Goal: Task Accomplishment & Management: Complete application form

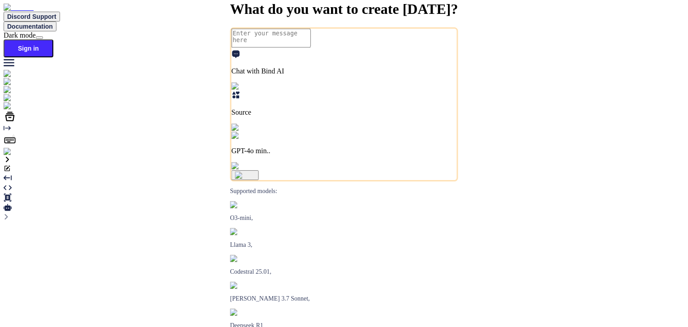
click at [13, 156] on img at bounding box center [16, 152] width 25 height 8
click at [14, 156] on img at bounding box center [16, 152] width 25 height 8
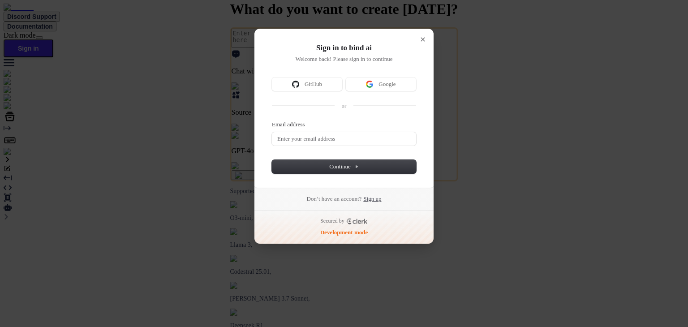
click at [381, 201] on link "Sign up" at bounding box center [372, 199] width 18 height 8
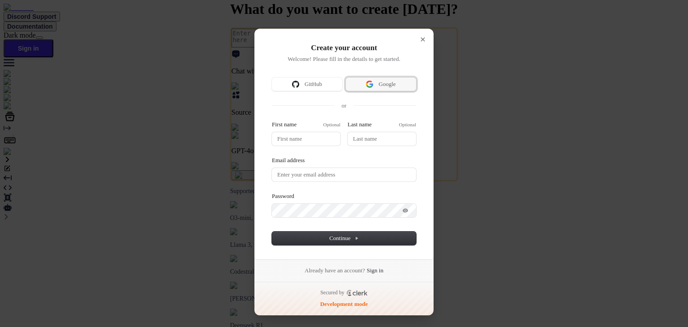
click at [387, 83] on span "Google" at bounding box center [387, 84] width 17 height 8
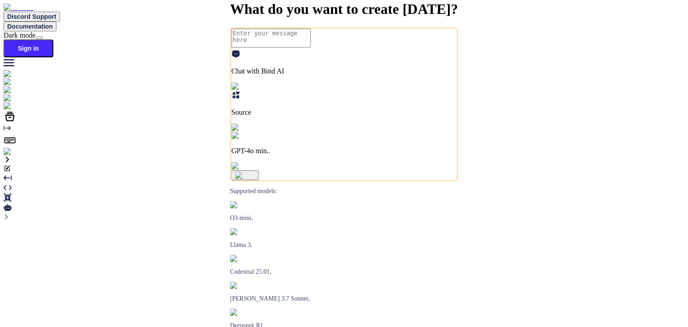
click at [13, 156] on img at bounding box center [16, 152] width 25 height 8
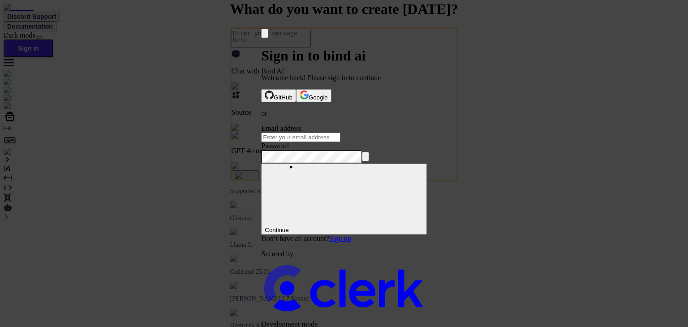
click at [351, 235] on link "Sign up" at bounding box center [340, 239] width 22 height 8
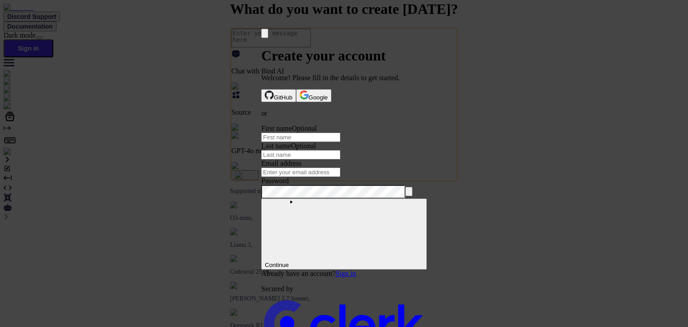
click at [289, 137] on input "First name" at bounding box center [300, 137] width 79 height 9
type input "test"
click at [341, 150] on input "Last name" at bounding box center [300, 154] width 79 height 9
type input "one"
click at [311, 174] on input "Email address" at bounding box center [300, 172] width 79 height 9
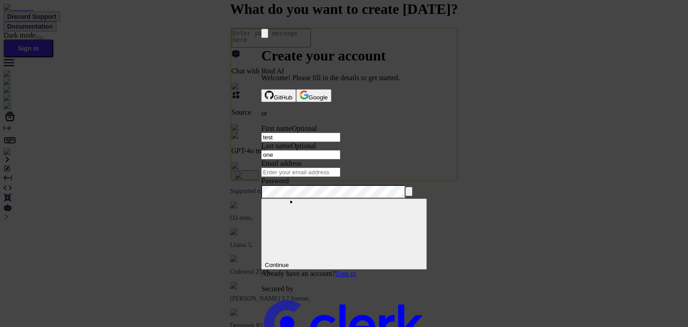
paste input "testbind2"
type input "[EMAIL_ADDRESS][DOMAIN_NAME]"
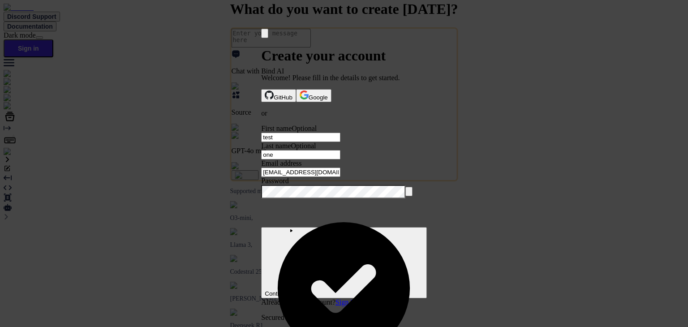
click at [323, 259] on button "Continue" at bounding box center [343, 262] width 165 height 71
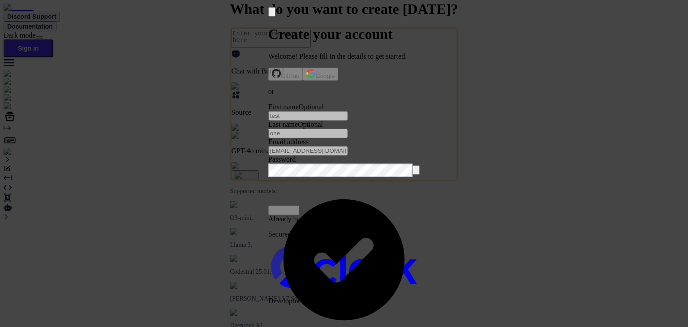
scroll to position [21, 0]
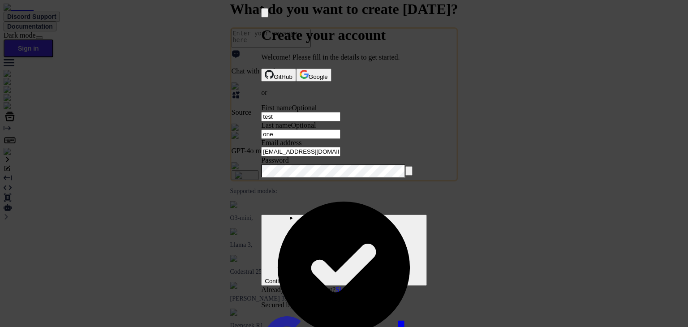
click at [350, 278] on span "Continue" at bounding box center [344, 281] width 158 height 7
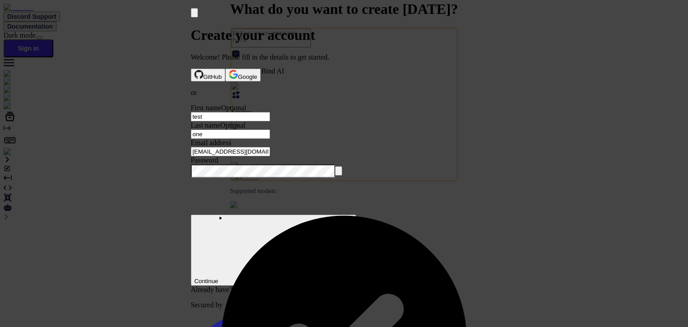
click at [270, 151] on input "testbind2@mailinator.com" at bounding box center [230, 151] width 79 height 9
click at [332, 278] on span "Continue" at bounding box center [273, 281] width 158 height 7
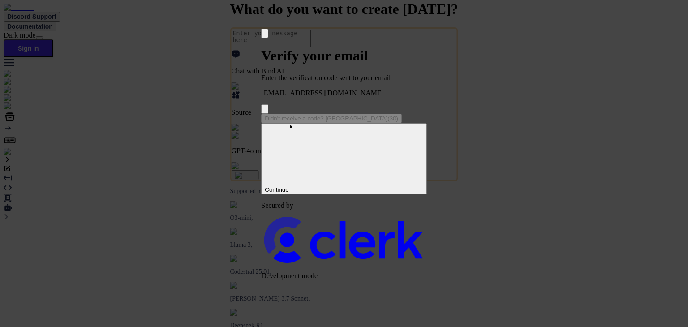
scroll to position [0, 0]
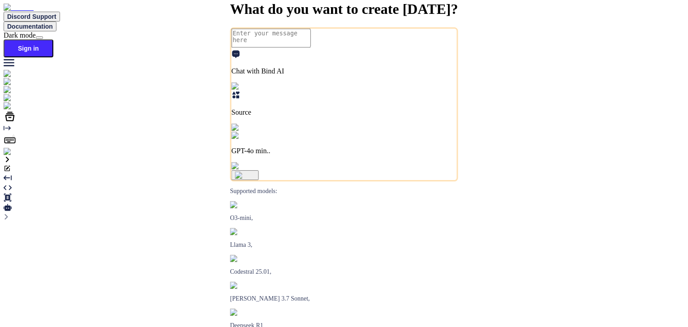
click at [13, 156] on img at bounding box center [16, 152] width 25 height 8
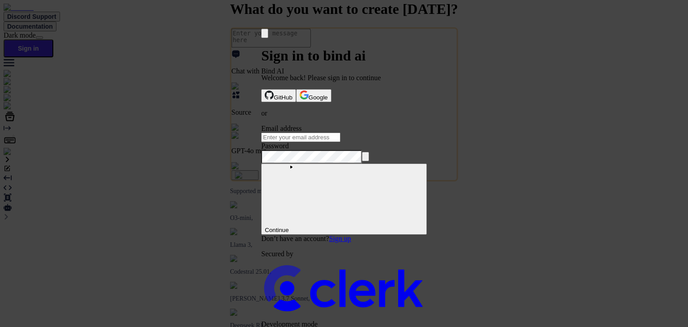
click at [385, 235] on div "Don’t have an account? Sign up" at bounding box center [343, 239] width 165 height 8
click at [351, 235] on link "Sign up" at bounding box center [340, 239] width 22 height 8
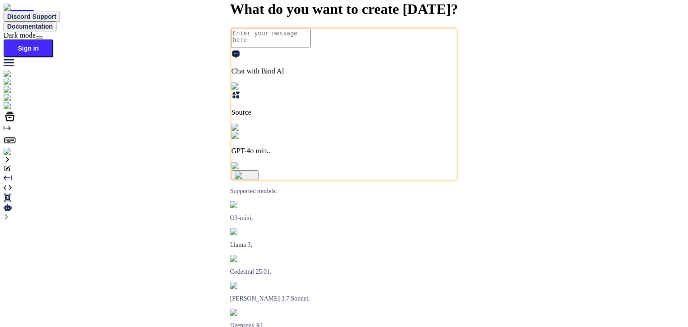
click at [17, 156] on img at bounding box center [16, 152] width 25 height 8
click at [14, 156] on img at bounding box center [16, 152] width 25 height 8
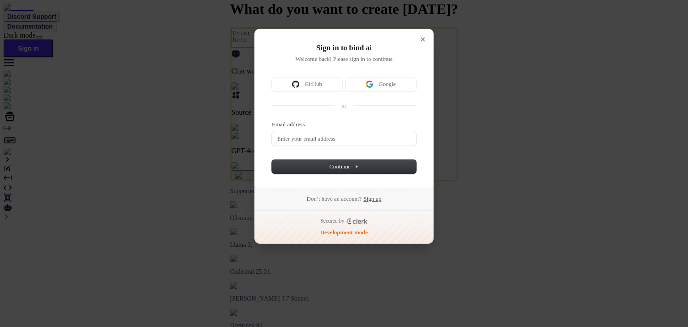
click at [371, 199] on link "Sign up" at bounding box center [372, 199] width 18 height 8
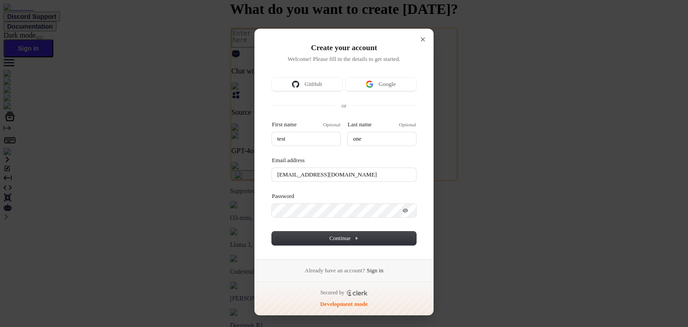
type input "test"
type input "one"
type input "testbind2@mailinator.com"
type input "test"
type input "one"
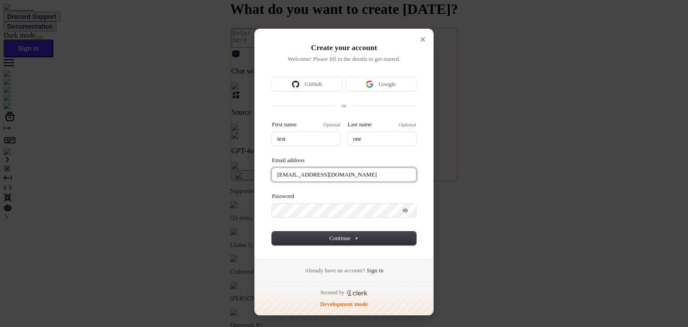
type input "testbind2@mailinator.com"
click at [302, 171] on input "testbind2@mailinator.com" at bounding box center [344, 174] width 144 height 13
type input "test"
type input "one"
type input "[EMAIL_ADDRESS][DOMAIN_NAME]"
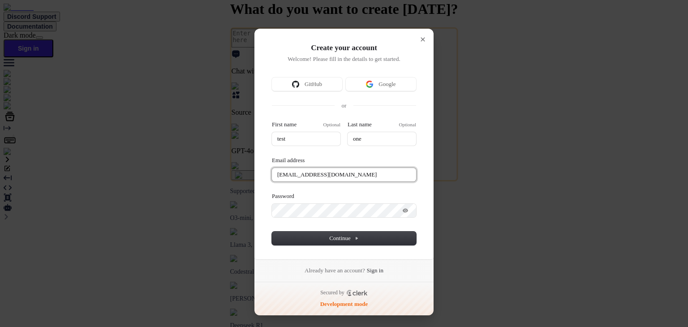
type input "test"
type input "one"
click at [357, 173] on input "[EMAIL_ADDRESS][DOMAIN_NAME]" at bounding box center [344, 174] width 144 height 13
type input "[EMAIL_ADDRESS][DOMAIN_NAME]"
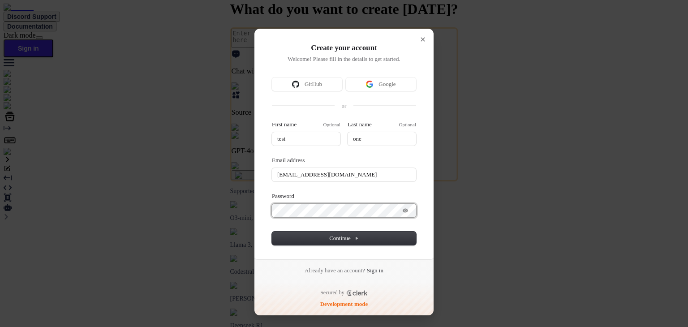
type input "test"
type input "one"
type input "[EMAIL_ADDRESS][DOMAIN_NAME]"
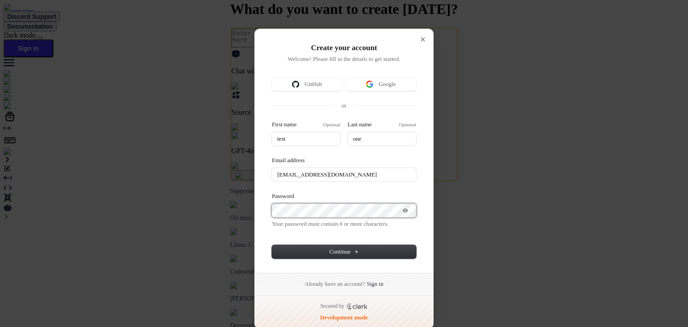
type input "test"
type input "one"
type input "[EMAIL_ADDRESS][DOMAIN_NAME]"
type input "test"
type input "one"
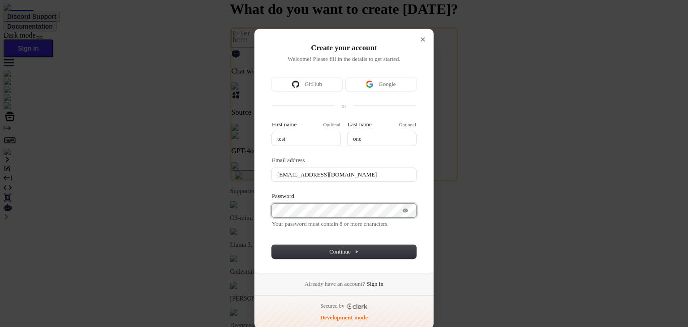
type input "[EMAIL_ADDRESS][DOMAIN_NAME]"
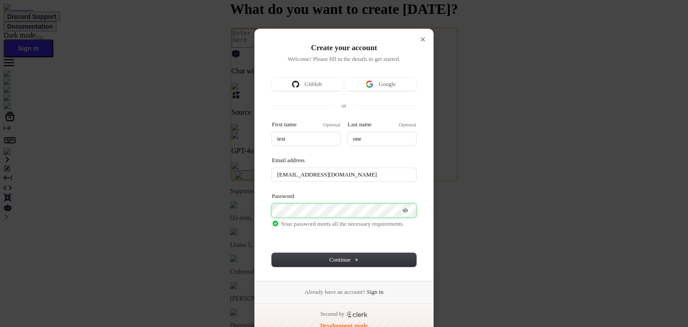
click at [272, 121] on button "submit" at bounding box center [275, 122] width 7 height 3
type input "test"
type input "one"
type input "[EMAIL_ADDRESS][DOMAIN_NAME]"
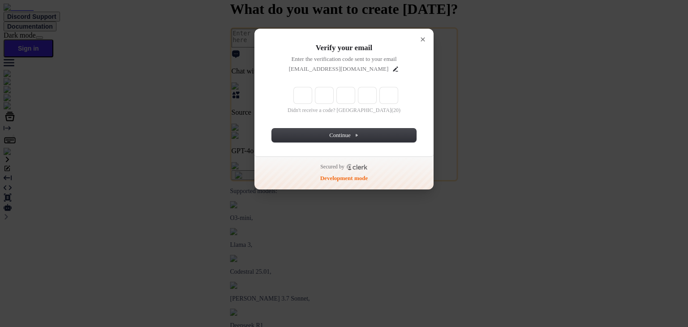
click at [290, 97] on input "Enter verification code" at bounding box center [353, 95] width 127 height 17
paste input "030659"
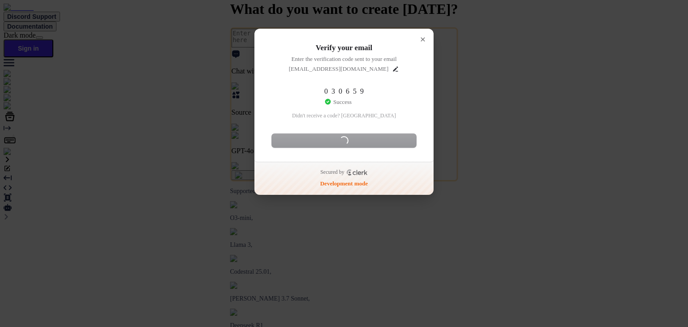
type input "030659"
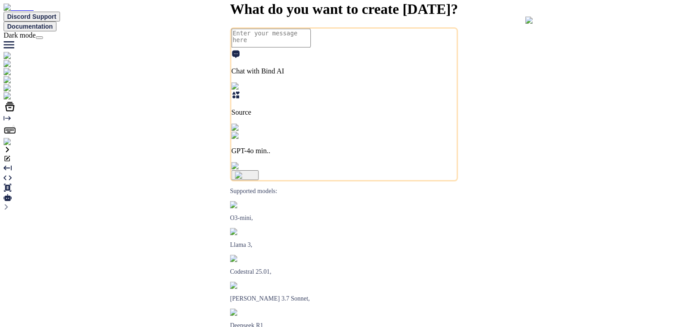
click at [14, 146] on img at bounding box center [18, 142] width 29 height 8
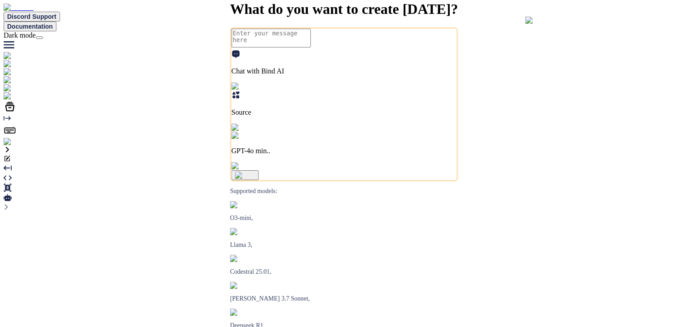
click at [16, 146] on img at bounding box center [18, 142] width 29 height 8
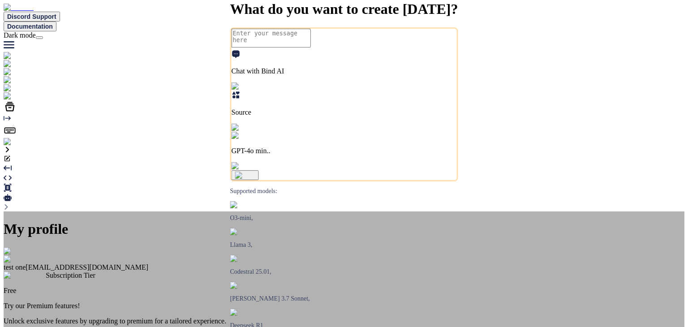
click at [26, 247] on img at bounding box center [15, 251] width 22 height 8
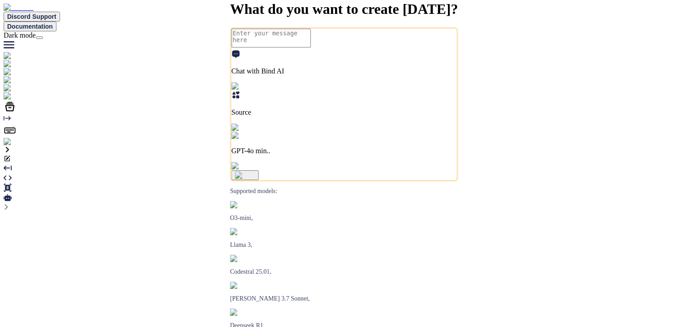
click at [13, 146] on img at bounding box center [18, 142] width 29 height 8
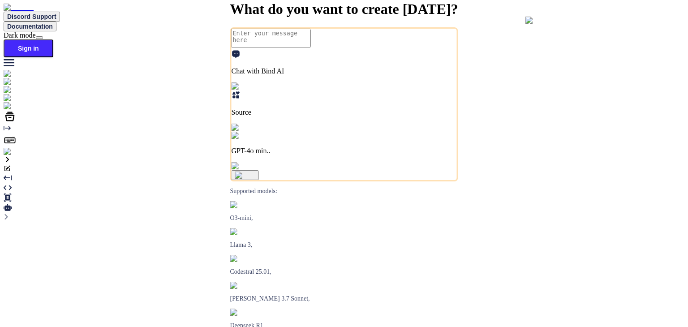
type textarea "x"
click at [14, 156] on img at bounding box center [16, 152] width 25 height 8
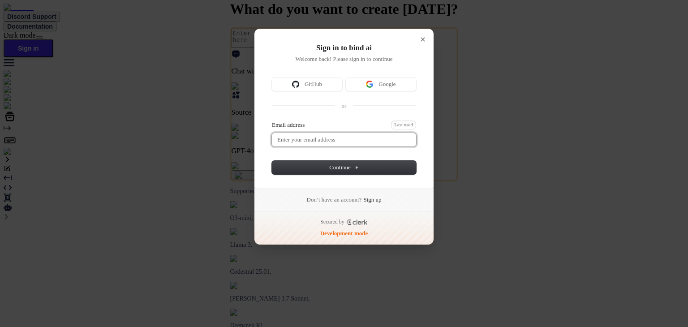
click at [357, 133] on input "Email address" at bounding box center [344, 139] width 144 height 13
paste input "030659"
type input "030659"
paste input "testbind3"
type input "[EMAIL_ADDRESS][DOMAIN_NAME]"
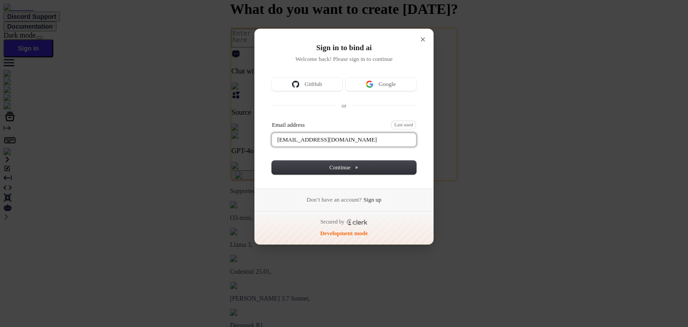
click at [272, 121] on button "submit" at bounding box center [275, 122] width 7 height 3
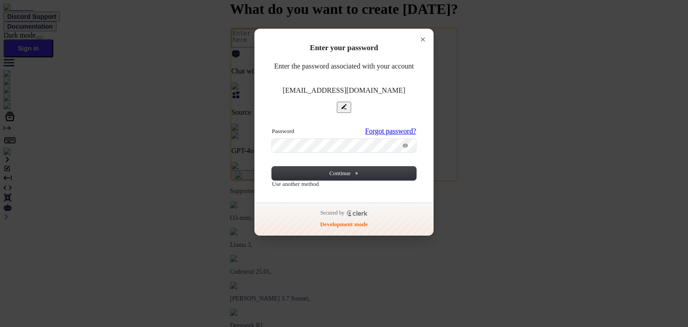
click at [272, 127] on button "submit" at bounding box center [275, 128] width 7 height 3
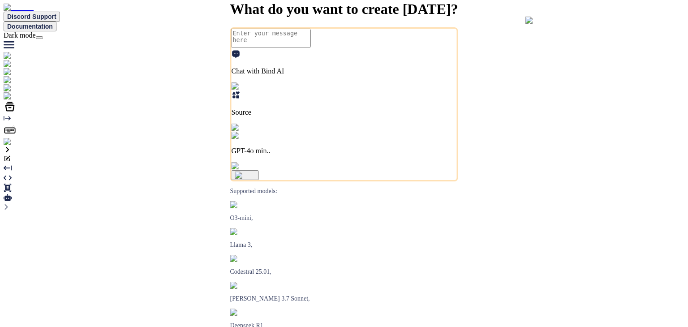
click at [18, 146] on img at bounding box center [18, 142] width 29 height 8
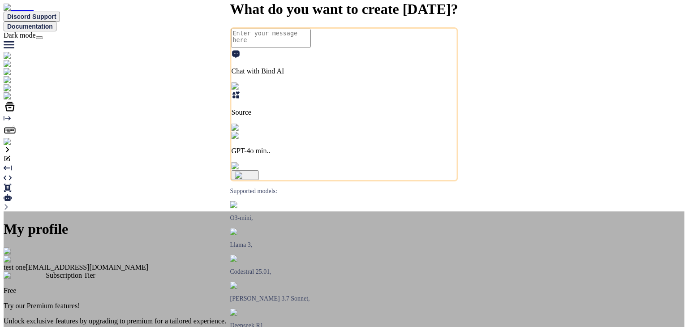
click at [26, 247] on img at bounding box center [15, 251] width 22 height 8
